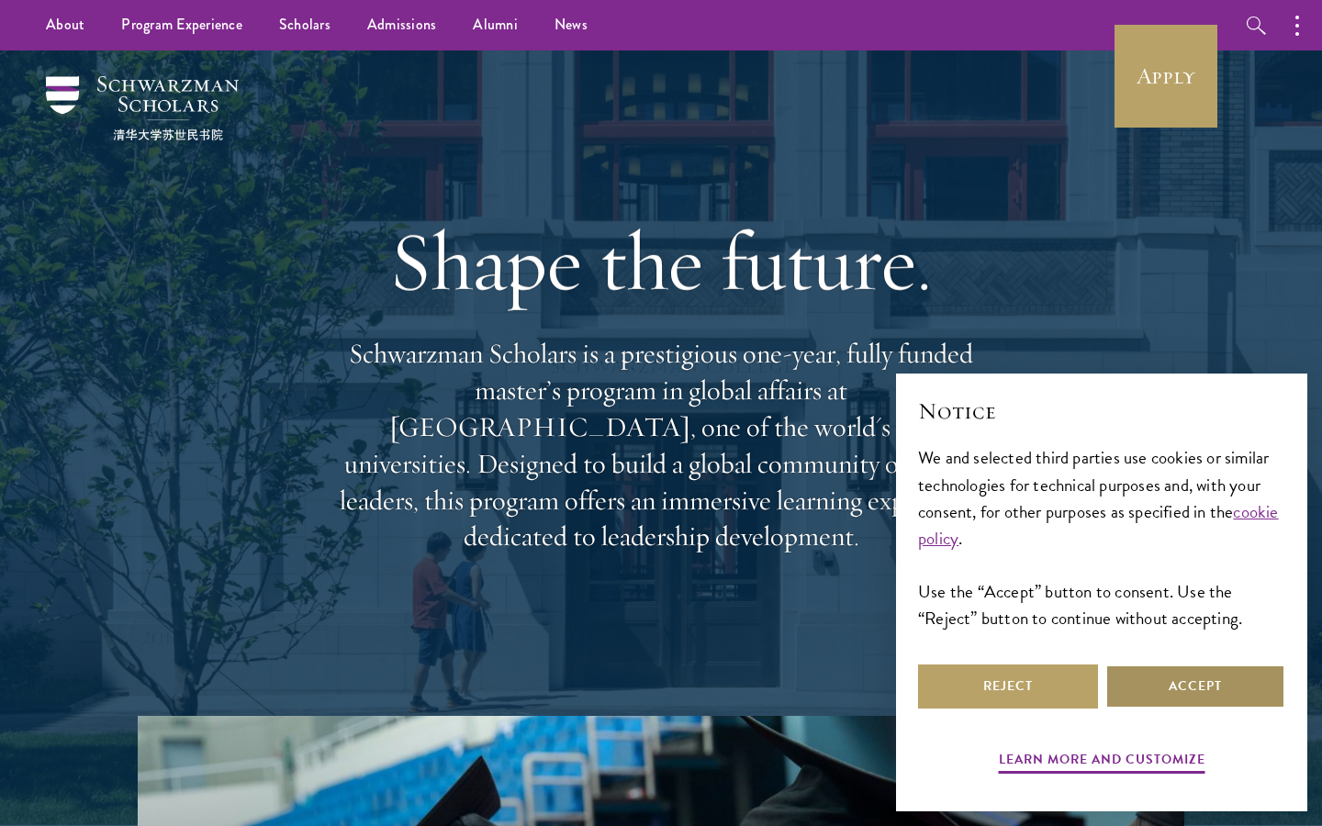
click at [1116, 694] on button "Accept" at bounding box center [1195, 687] width 180 height 44
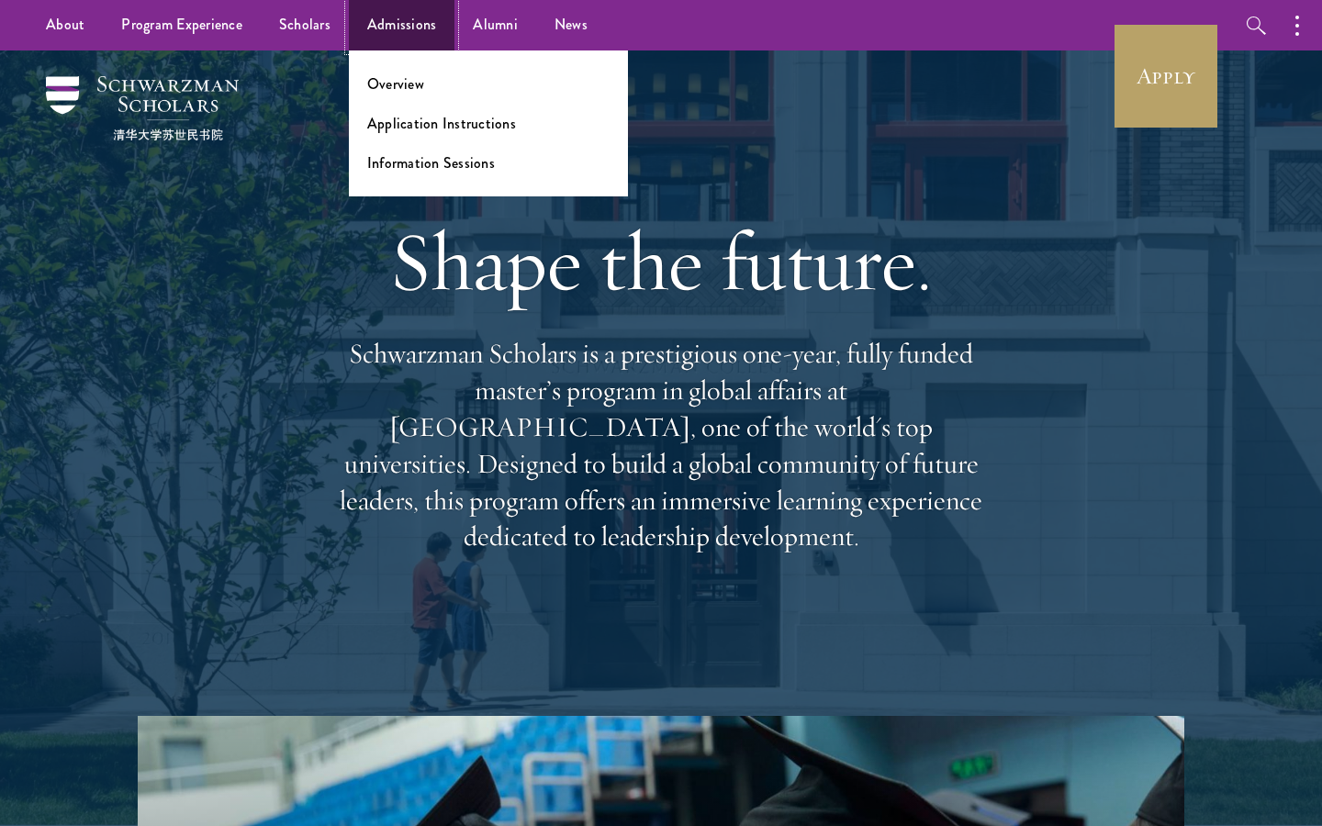
click at [395, 33] on link "Admissions" at bounding box center [402, 25] width 106 height 50
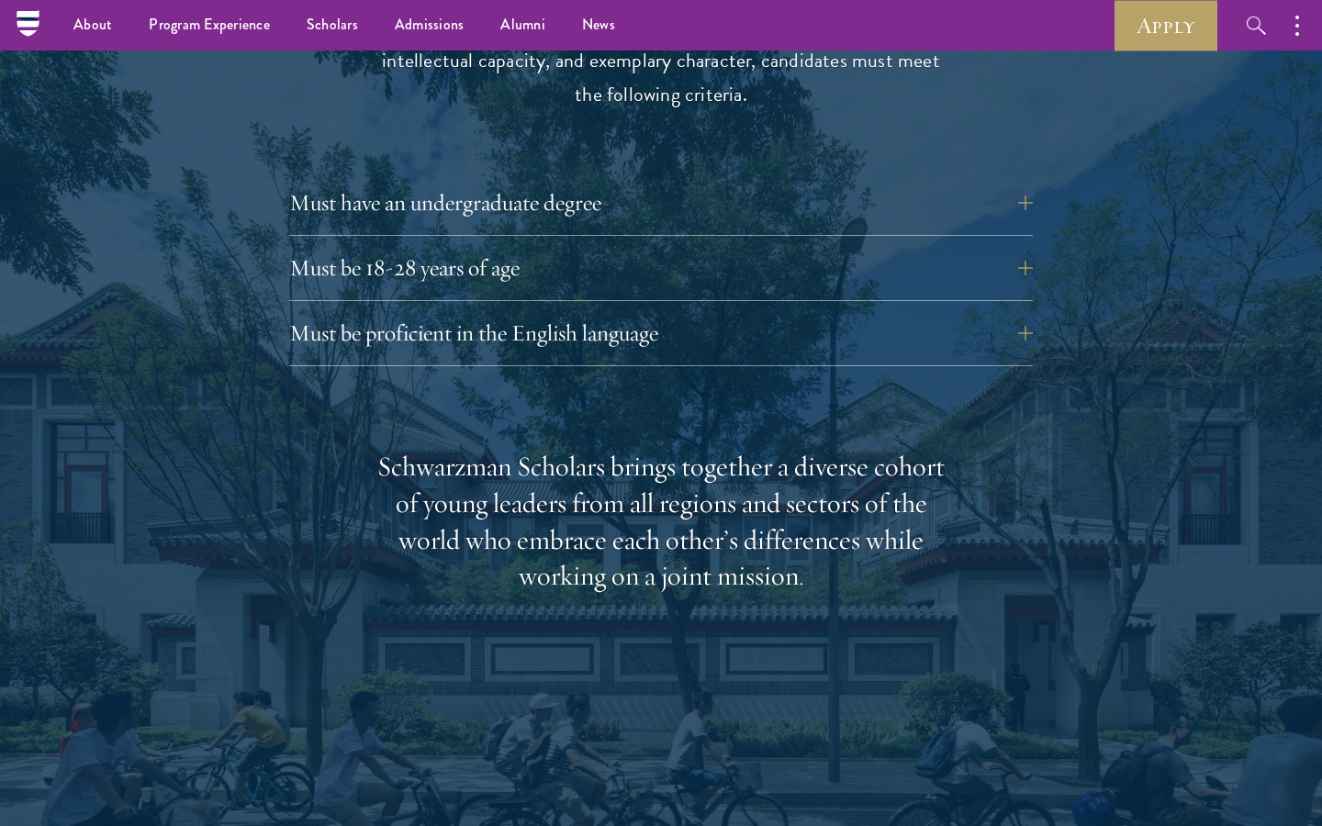
scroll to position [2546, 0]
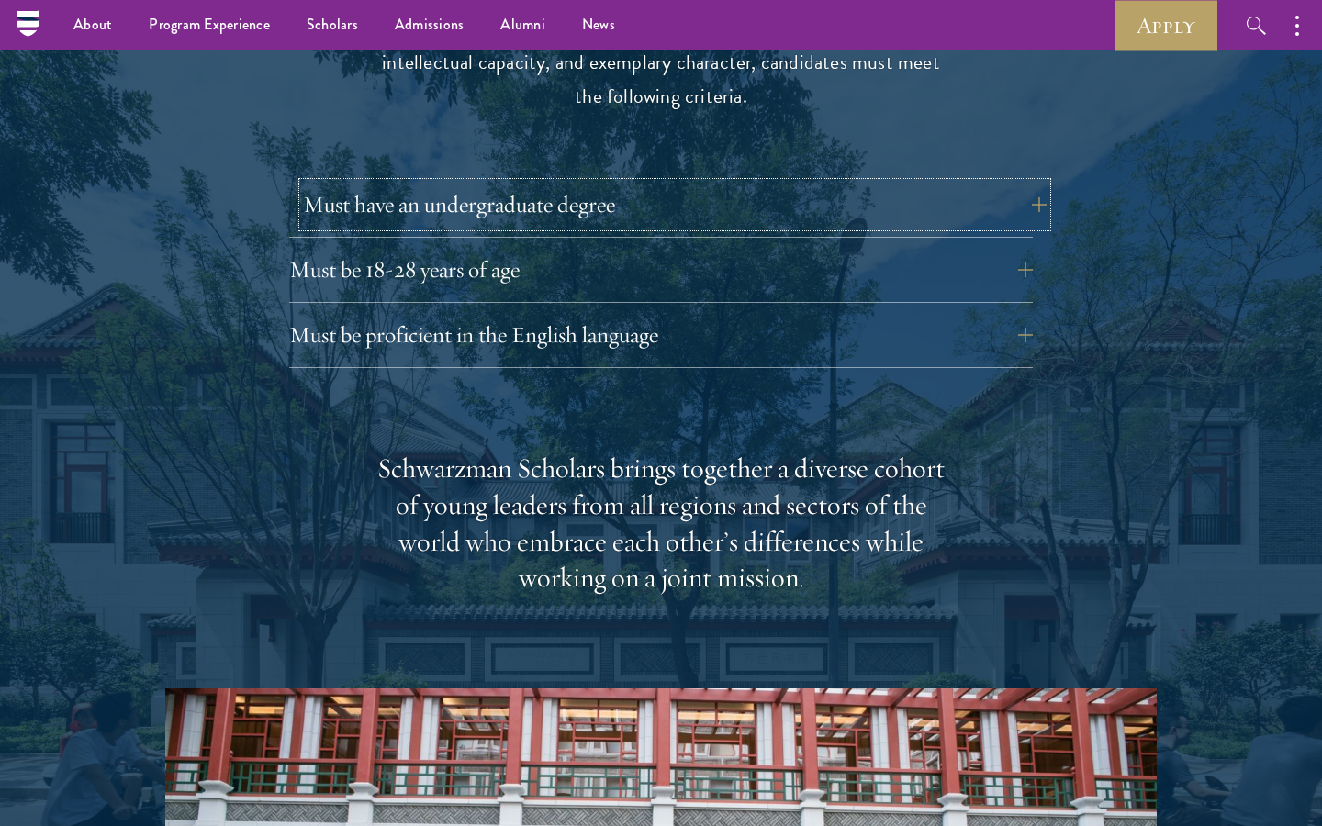
click at [646, 183] on button "Must have an undergraduate degree" at bounding box center [675, 205] width 744 height 44
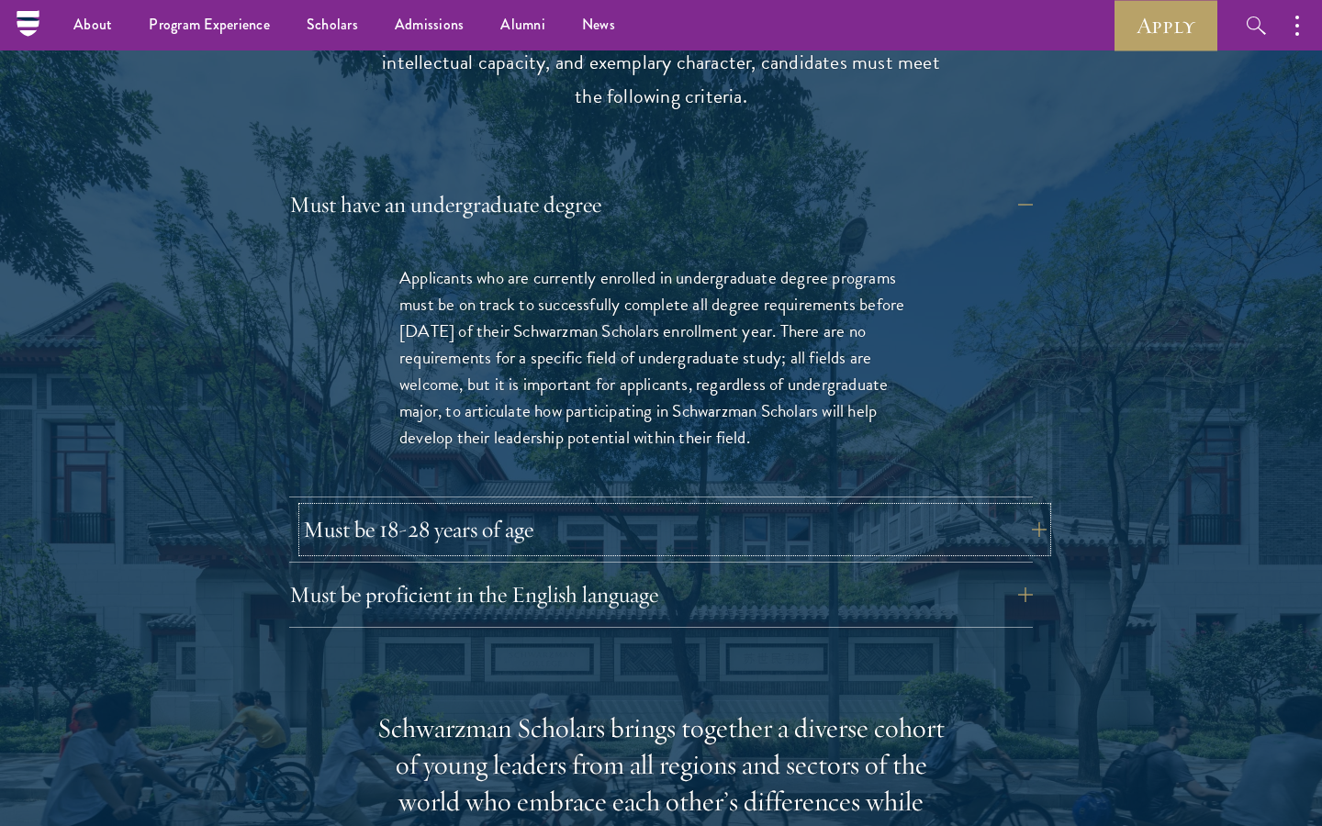
click at [543, 508] on button "Must be 18-28 years of age" at bounding box center [675, 530] width 744 height 44
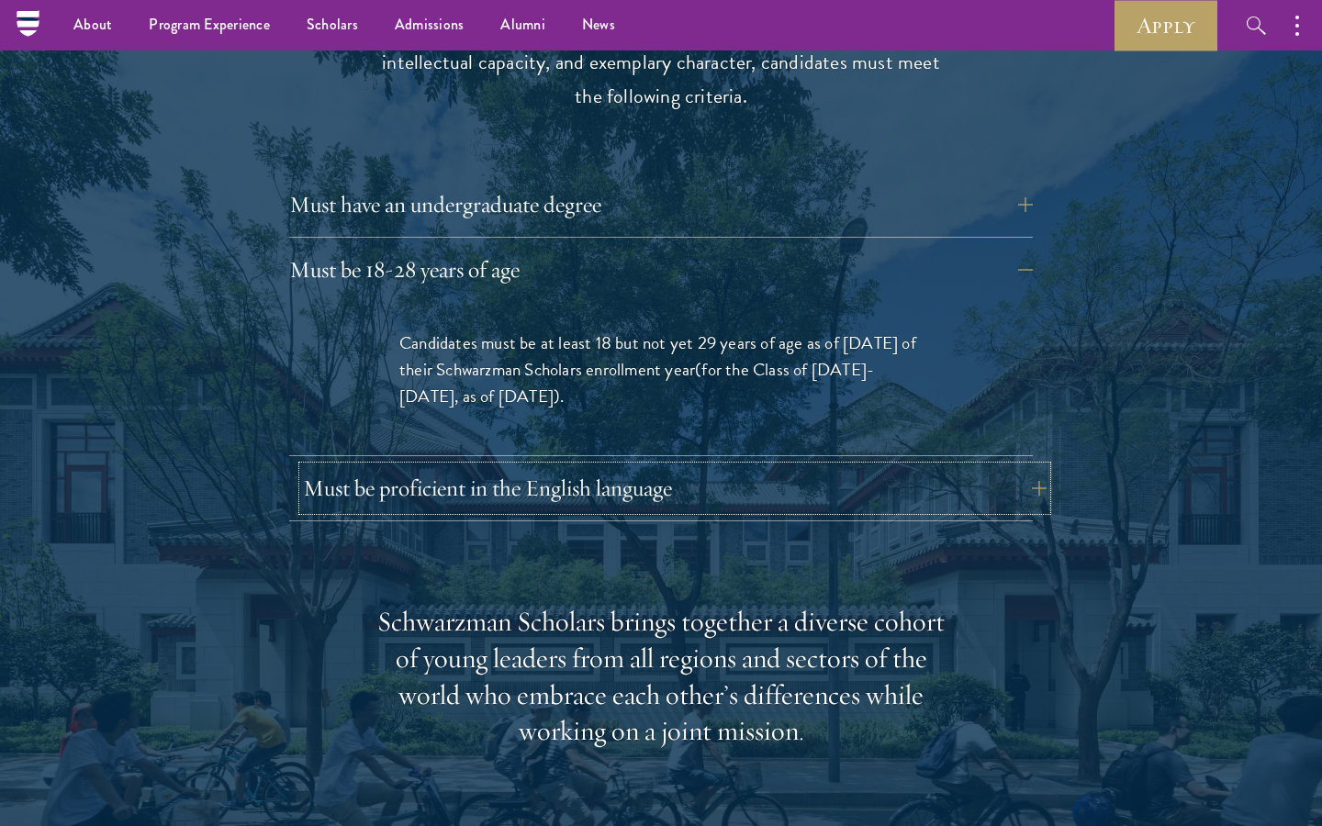
click at [562, 466] on button "Must be proficient in the English language" at bounding box center [675, 488] width 744 height 44
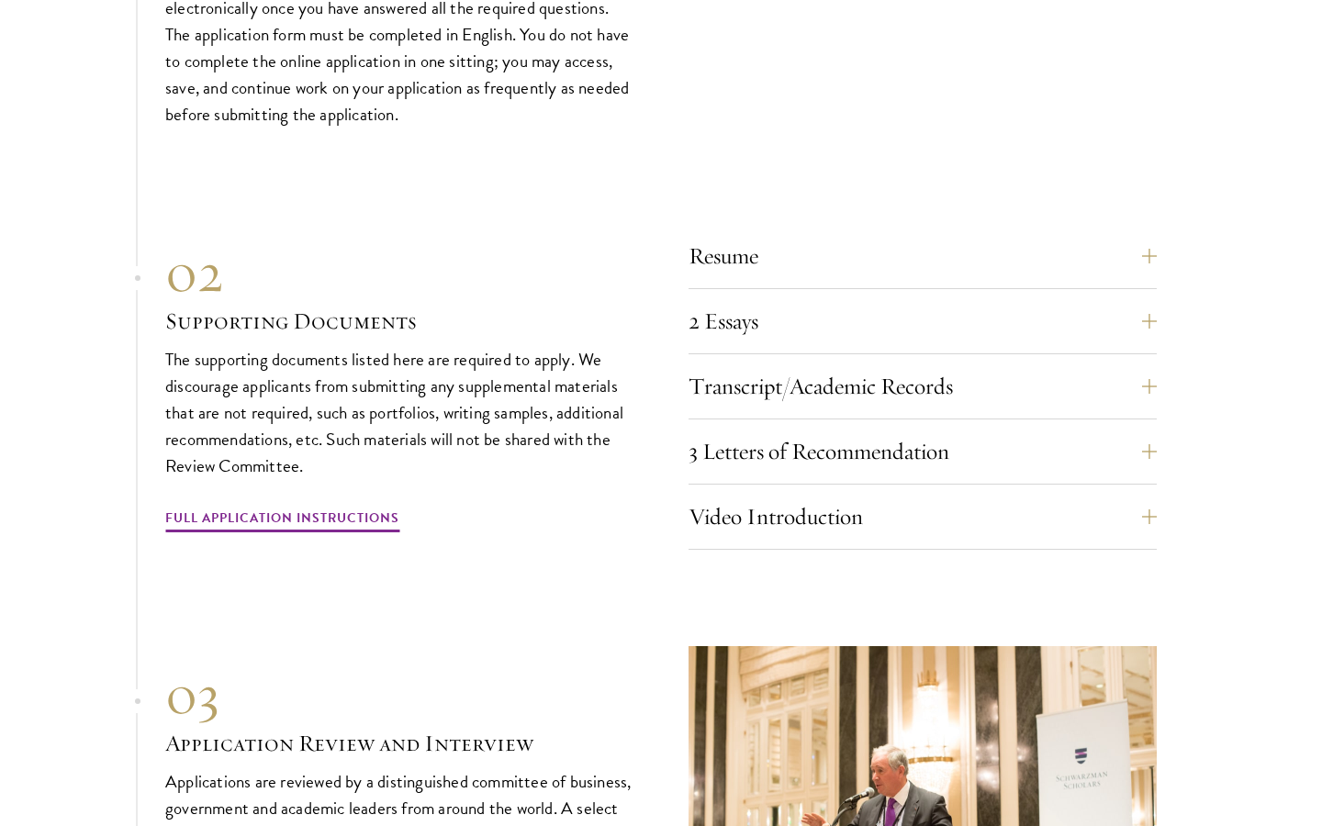
scroll to position [6695, 0]
